Goal: Task Accomplishment & Management: Use online tool/utility

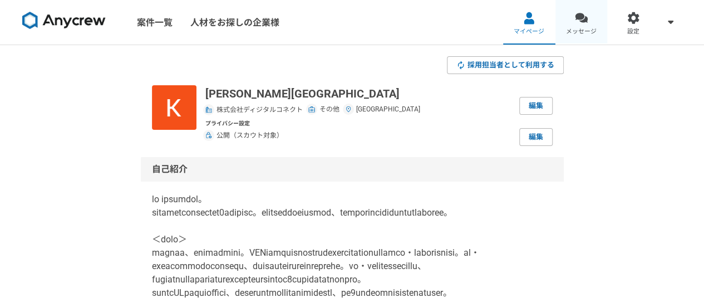
click at [572, 11] on link "メッセージ" at bounding box center [581, 22] width 52 height 45
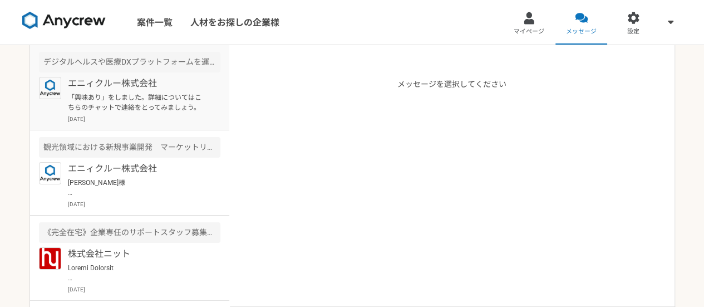
click at [142, 107] on p "「興味あり」をしました。詳細についてはこちらのチャットで連絡をとってみましょう。" at bounding box center [136, 102] width 137 height 20
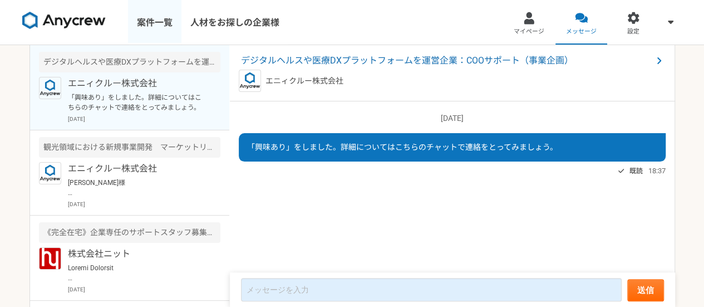
click at [168, 18] on link "案件一覧" at bounding box center [154, 22] width 53 height 45
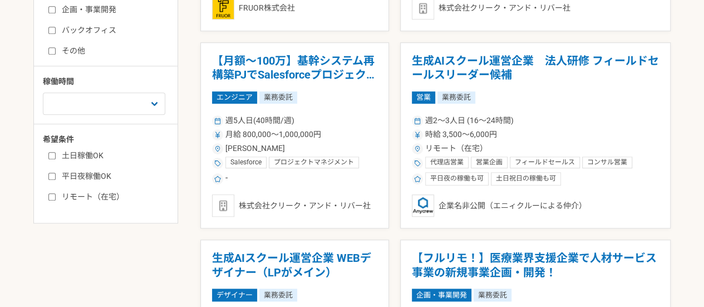
scroll to position [382, 0]
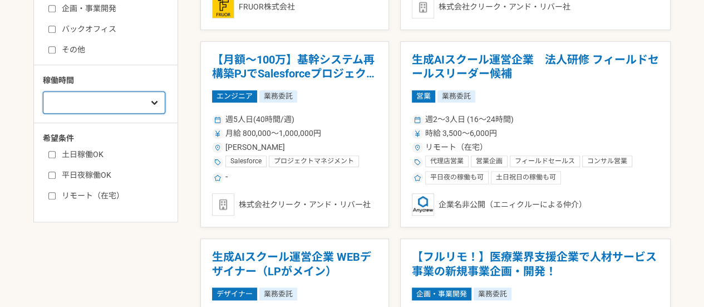
click at [136, 105] on select "週1人日（8時間）以下 週2人日（16時間）以下 週3人日（24時間）以下 週4人日（32時間）以下 週5人日（40時間）以下" at bounding box center [104, 102] width 122 height 22
select select "2"
click at [43, 91] on select "週1人日（8時間）以下 週2人日（16時間）以下 週3人日（24時間）以下 週4人日（32時間）以下 週5人日（40時間）以下" at bounding box center [104, 102] width 122 height 22
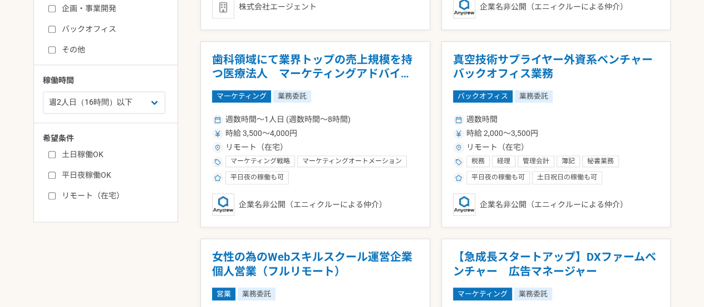
click at [106, 190] on label "リモート（在宅）" at bounding box center [112, 196] width 128 height 12
click at [56, 192] on input "リモート（在宅）" at bounding box center [51, 195] width 7 height 7
checkbox input "true"
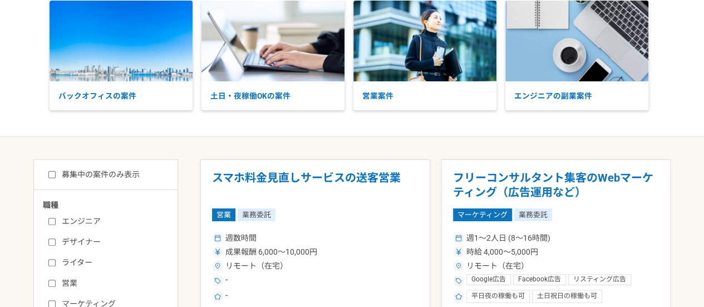
scroll to position [66, 0]
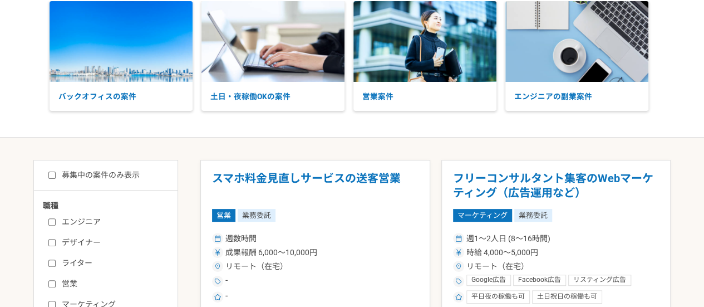
click at [119, 171] on label "募集中の案件のみ表示" at bounding box center [93, 175] width 91 height 12
click at [56, 171] on input "募集中の案件のみ表示" at bounding box center [51, 174] width 7 height 7
checkbox input "true"
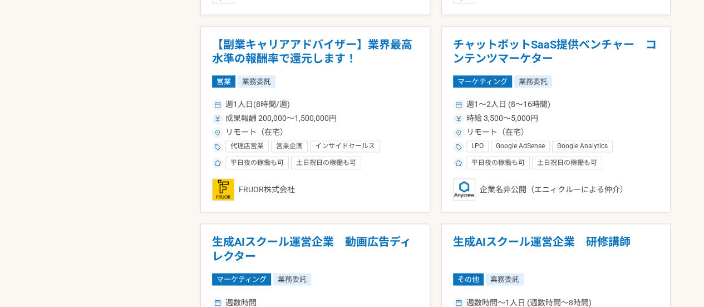
scroll to position [791, 0]
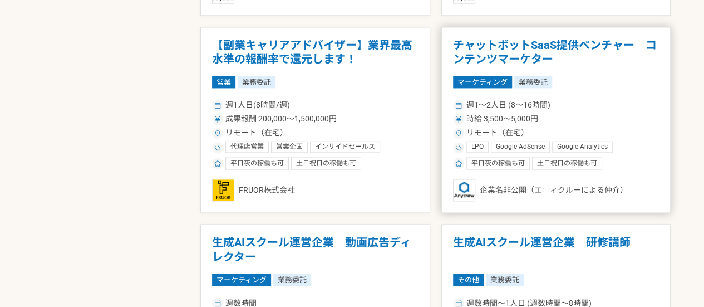
drag, startPoint x: 523, startPoint y: 57, endPoint x: 554, endPoint y: 44, distance: 33.7
click at [554, 44] on h1 "チャットボットSaaS提供ベンチャー　コンテンツマーケター" at bounding box center [556, 52] width 206 height 28
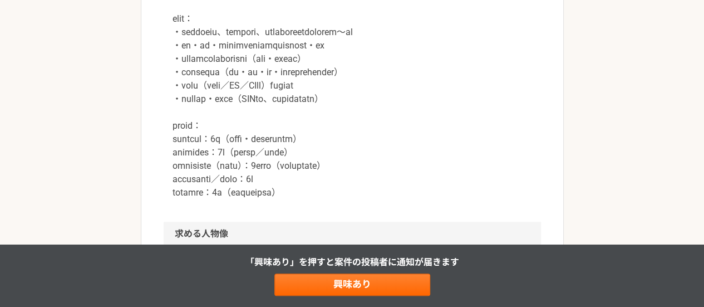
scroll to position [650, 0]
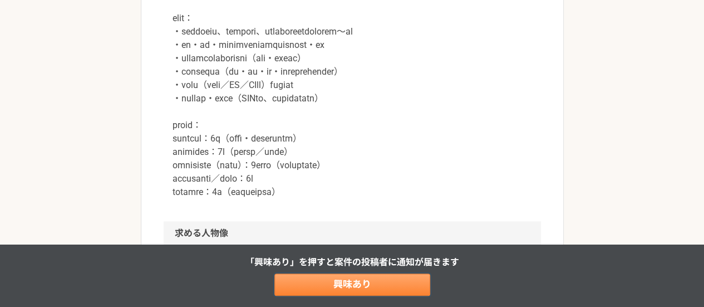
click at [331, 284] on link "興味あり" at bounding box center [352, 284] width 156 height 22
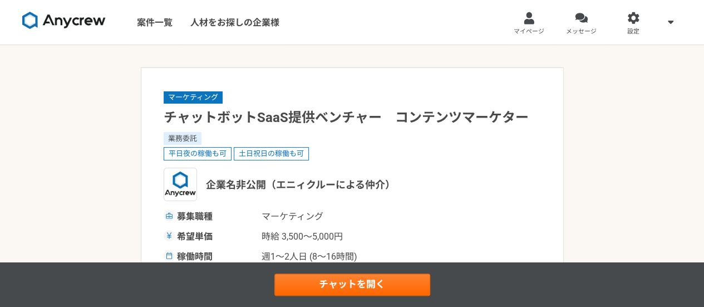
select select "2"
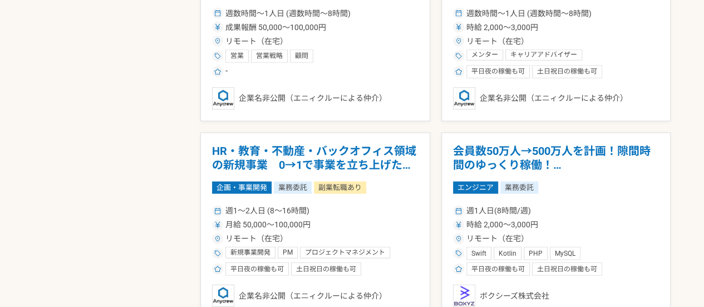
scroll to position [1390, 0]
